Goal: Navigation & Orientation: Find specific page/section

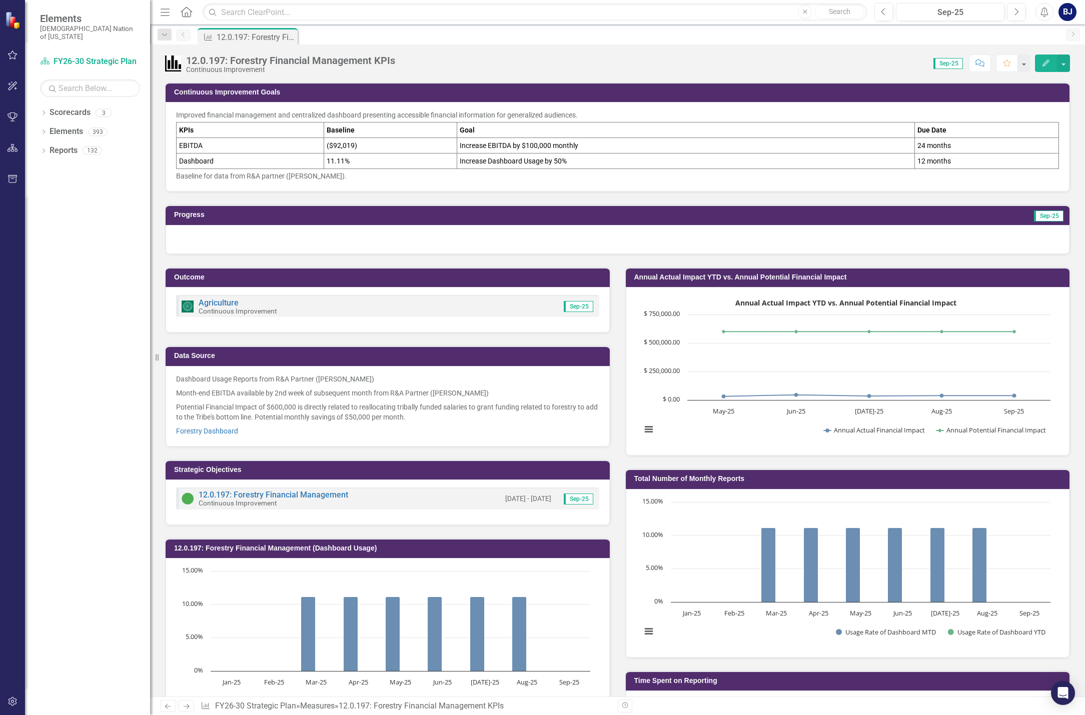
click at [351, 238] on div at bounding box center [618, 239] width 904 height 29
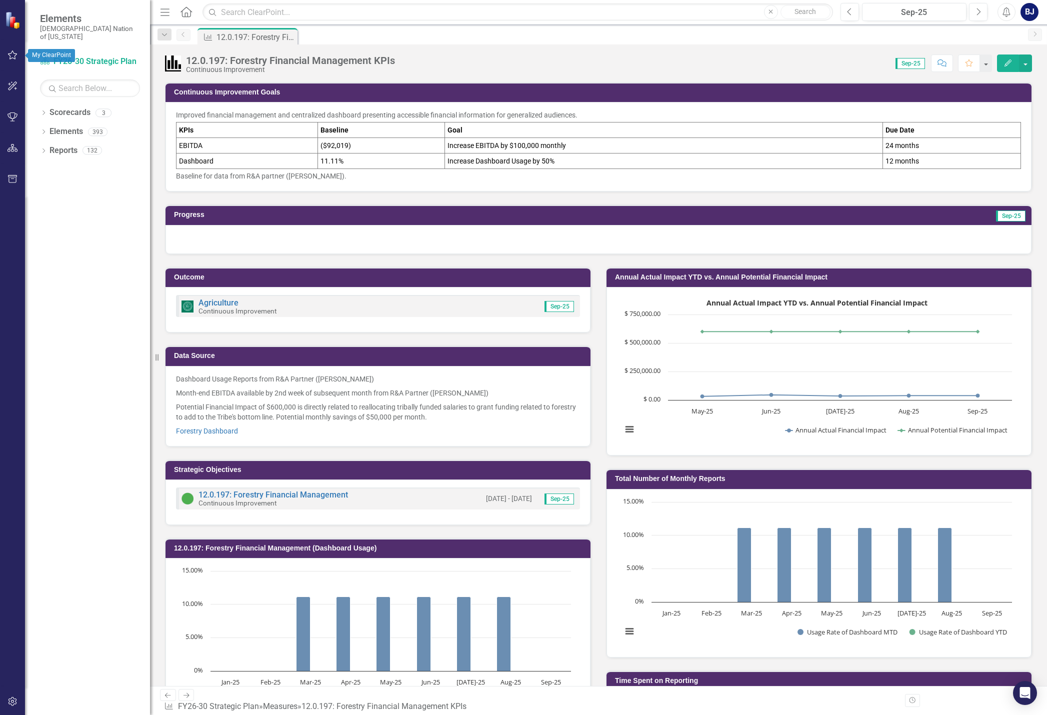
click at [12, 57] on icon "button" at bounding box center [13, 55] width 11 height 8
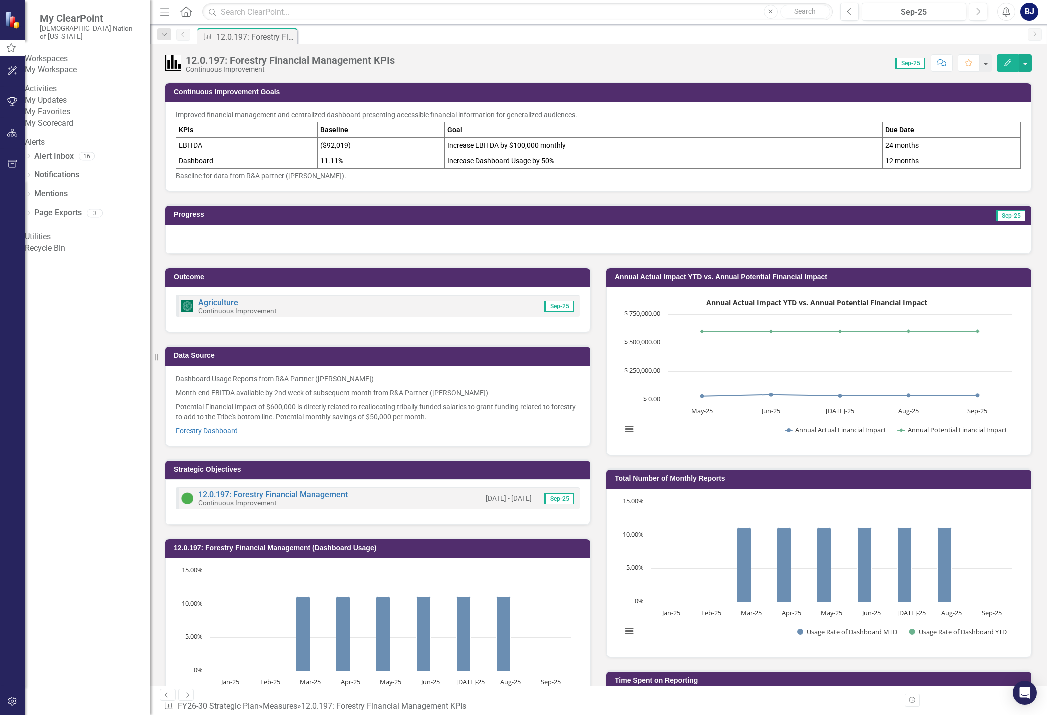
click at [73, 130] on link "My Scorecard" at bounding box center [87, 124] width 125 height 12
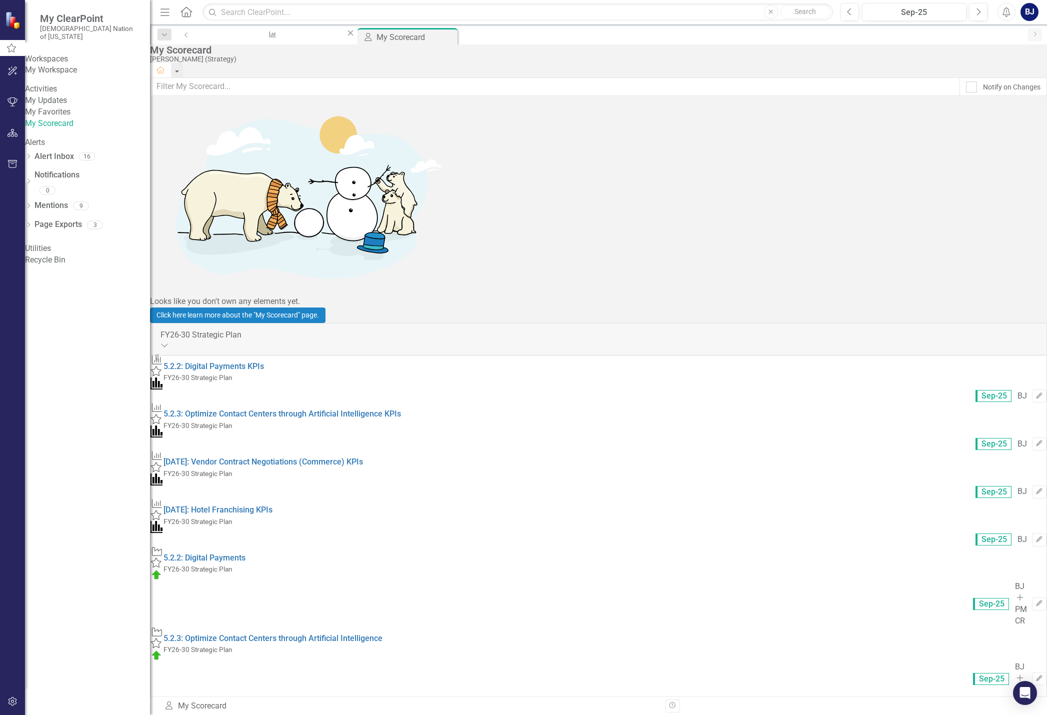
click at [130, 266] on div "Workspaces My Workspace Activities My Updates My Favorites My Scorecard Alerts …" at bounding box center [87, 160] width 125 height 213
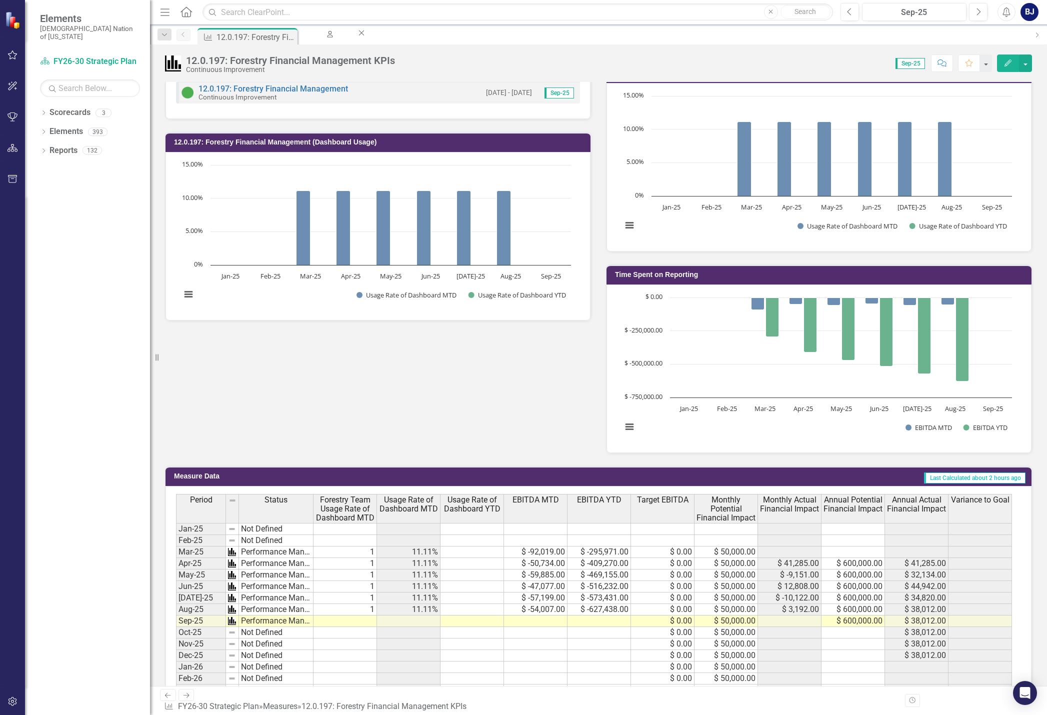
scroll to position [400, 0]
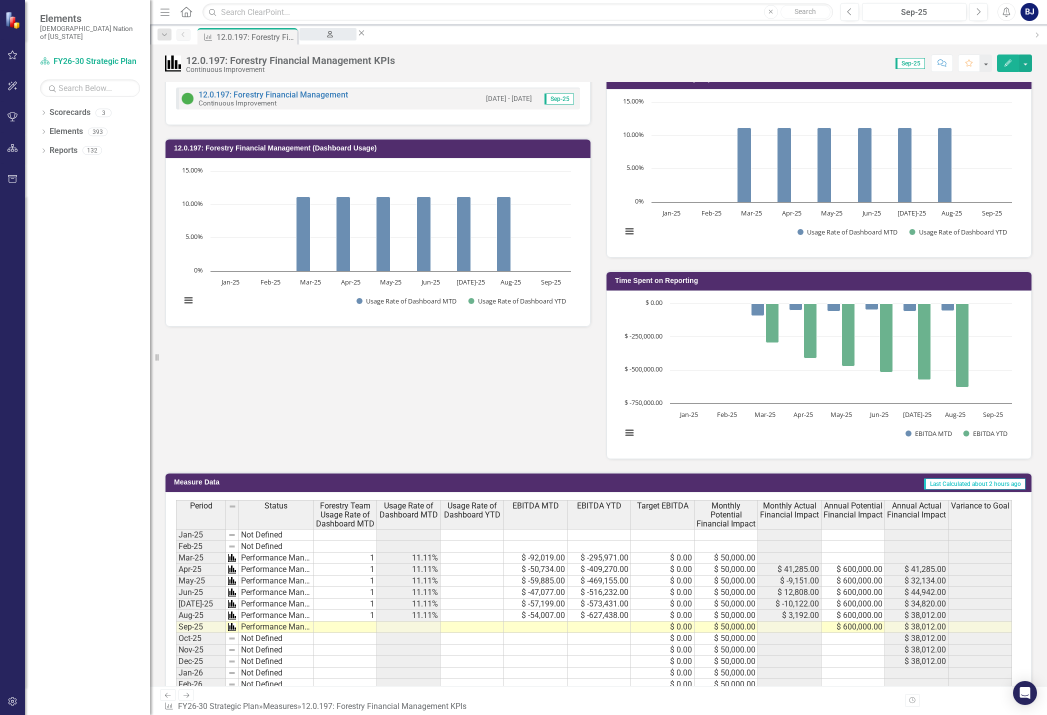
click at [348, 40] on div "My Scorecard" at bounding box center [328, 44] width 39 height 13
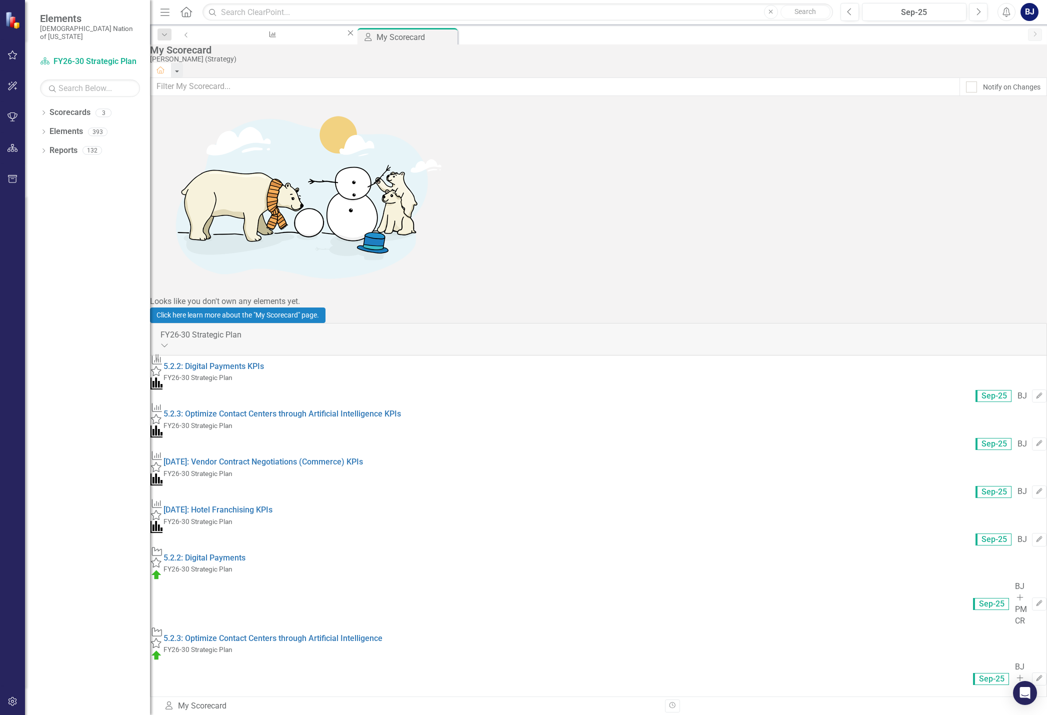
scroll to position [200, 0]
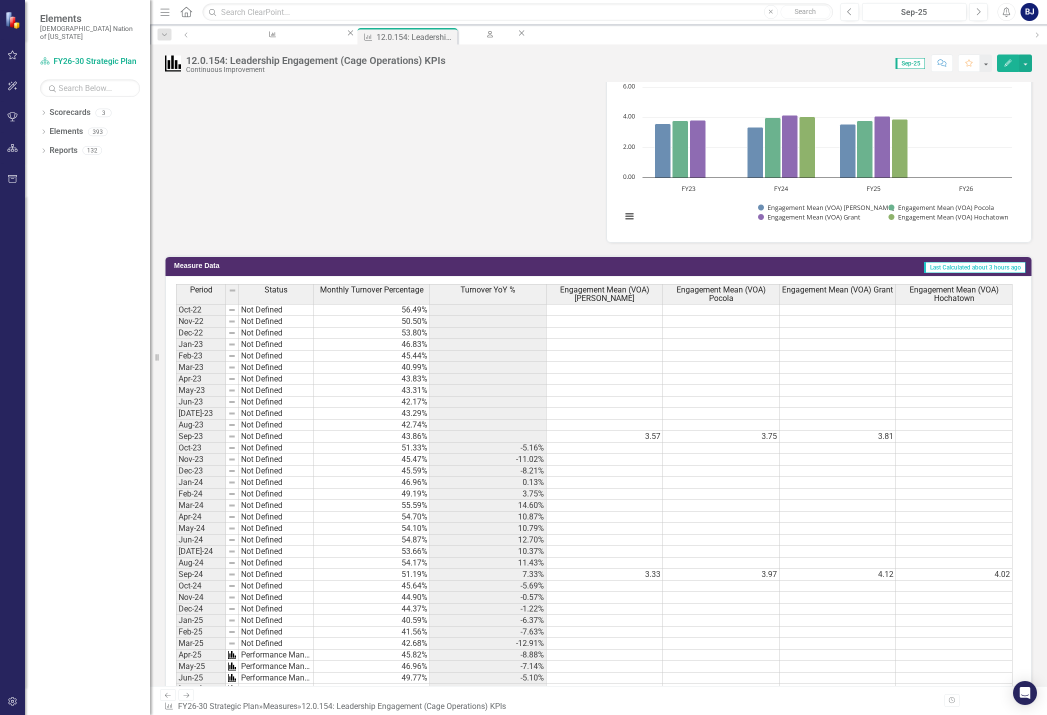
scroll to position [250, 0]
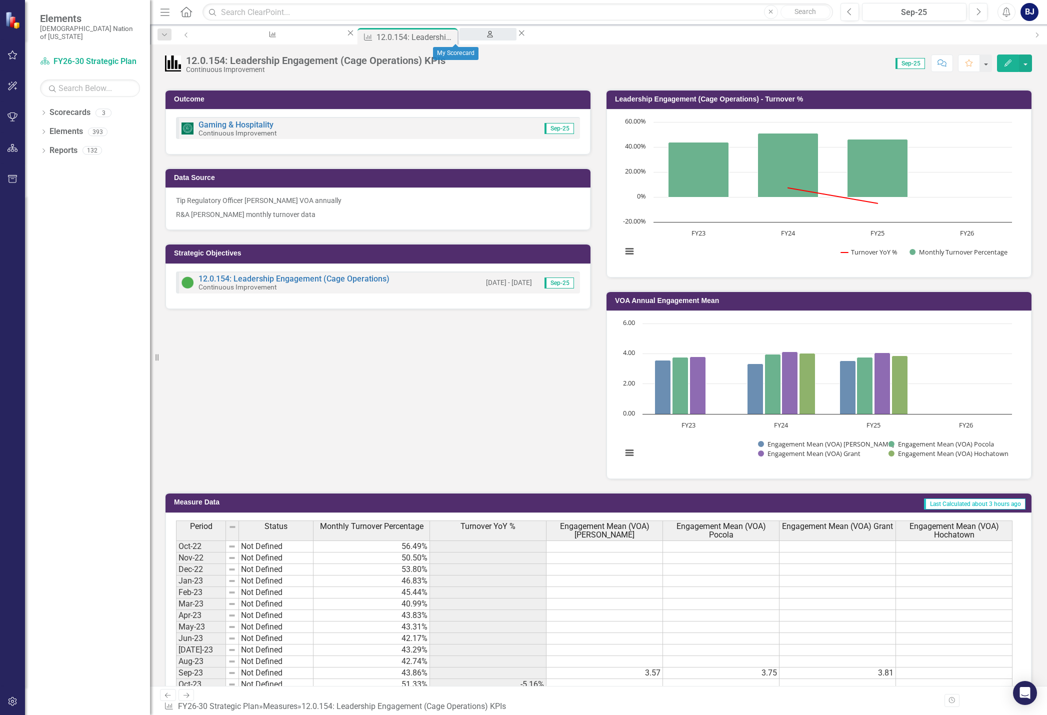
click at [470, 40] on div "My Scorecard" at bounding box center [488, 44] width 39 height 13
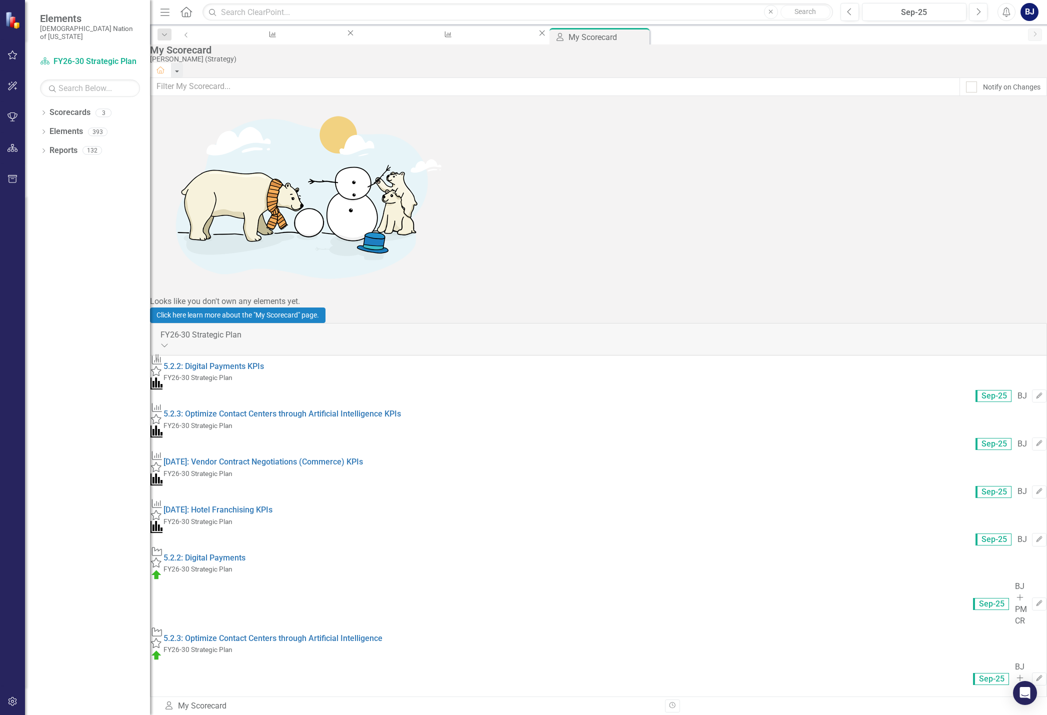
scroll to position [444, 0]
